Goal: Check status: Check status

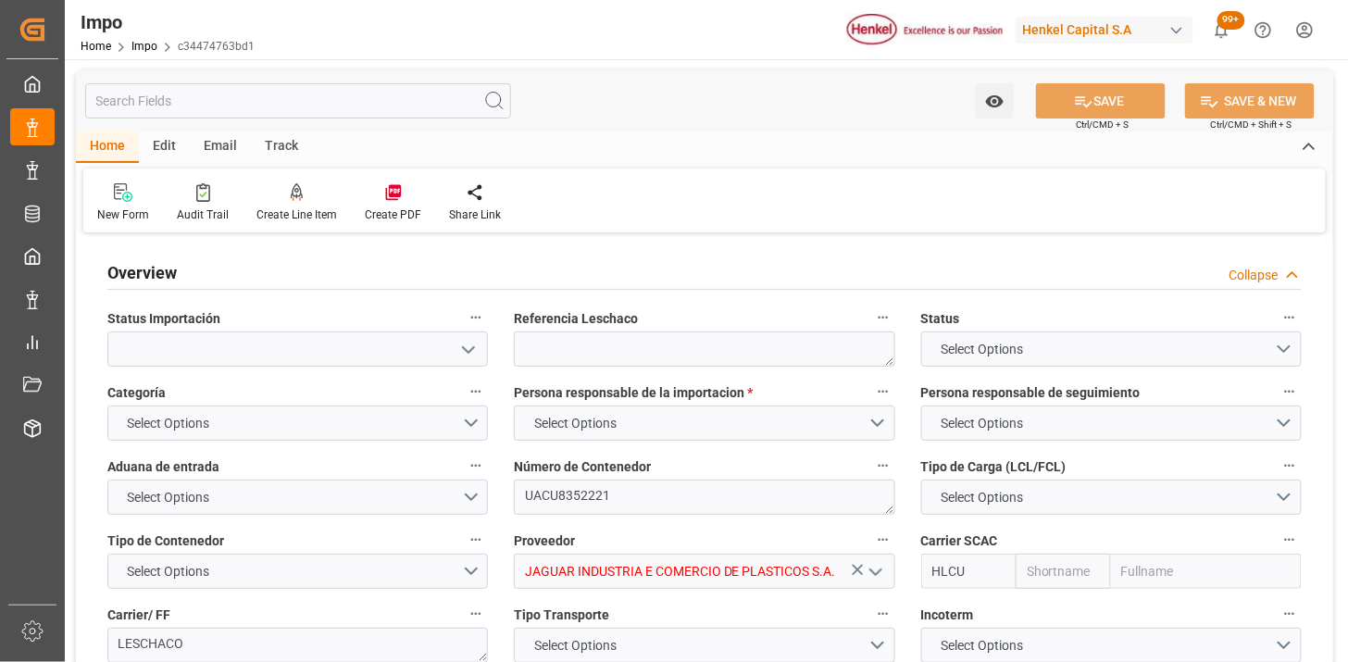
type input "Hapag Lloyd"
type input "Hapag Lloyd Aktiengesellschaft"
type input "1"
type input "32.904"
type input "20"
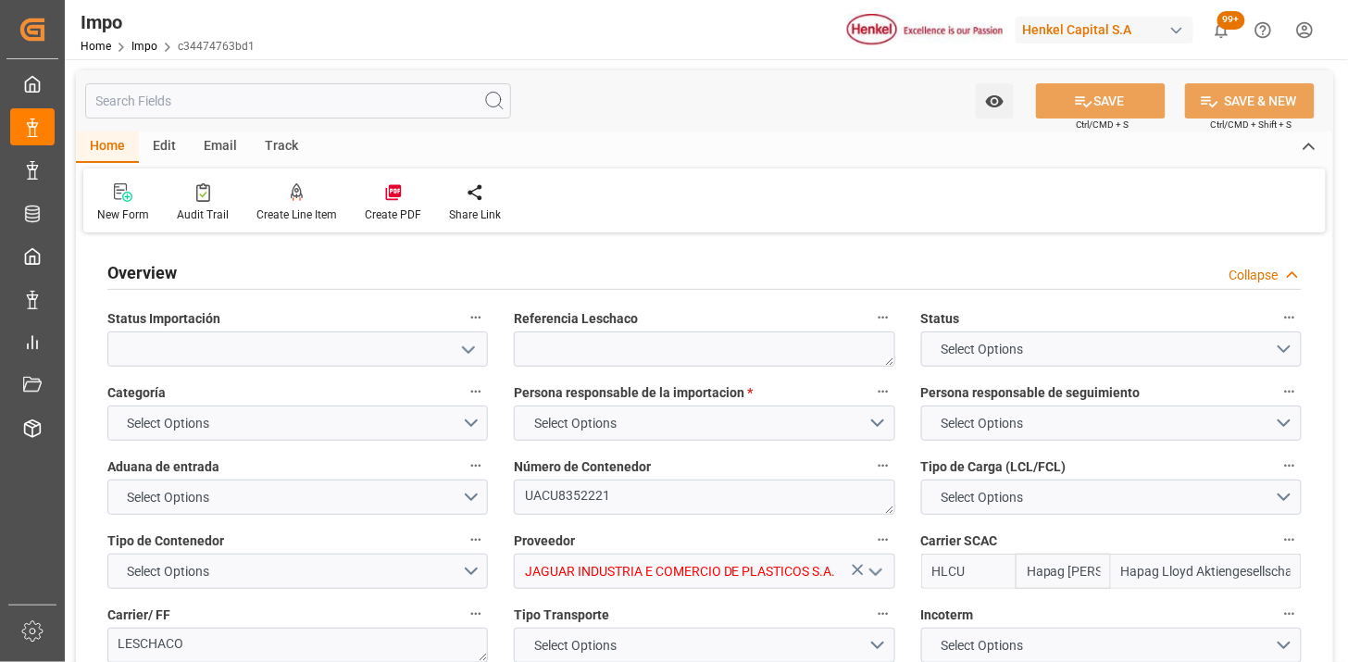
type input "[DATE]"
type input "Hapag [PERSON_NAME]"
type input "Hapag Lloyd Aktiengesellschaft"
type input "1"
type input "32.904"
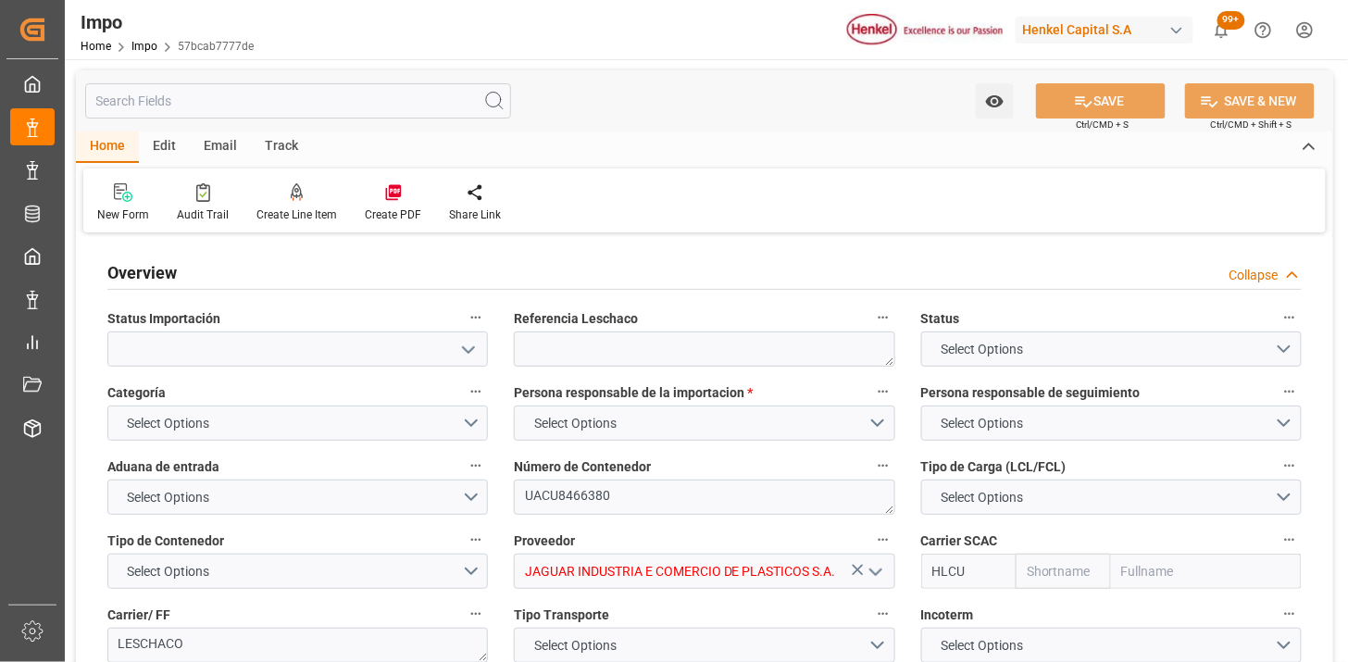
type input "20"
type input "[DATE]"
